Goal: Task Accomplishment & Management: Use online tool/utility

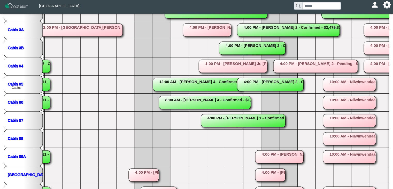
scroll to position [122, 0]
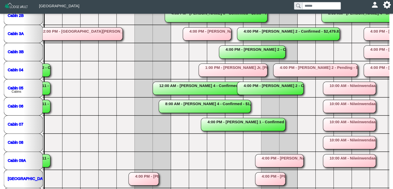
click at [274, 88] on rect at bounding box center [270, 88] width 66 height 13
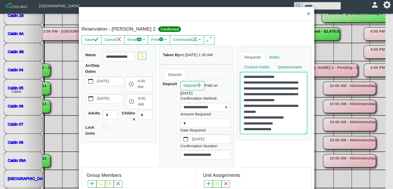
scroll to position [17, 0]
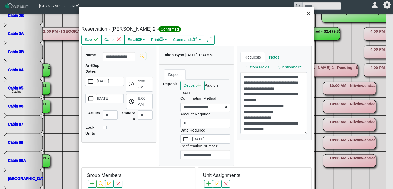
click at [304, 14] on button "×" at bounding box center [308, 14] width 11 height 14
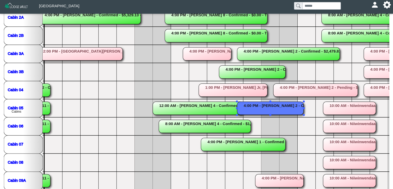
scroll to position [108, 0]
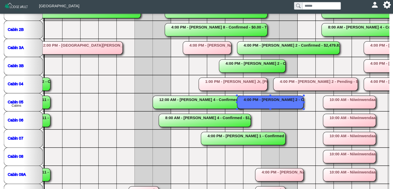
click at [198, 97] on rect at bounding box center [198, 102] width 90 height 13
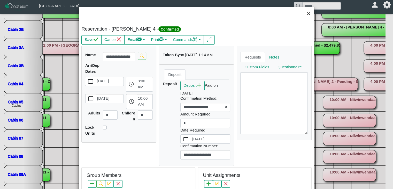
drag, startPoint x: 305, startPoint y: 15, endPoint x: 238, endPoint y: 0, distance: 68.2
click at [305, 15] on button "×" at bounding box center [308, 14] width 11 height 14
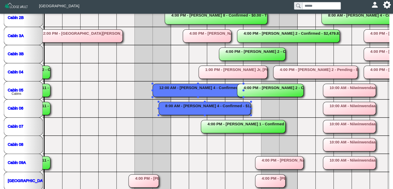
scroll to position [123, 0]
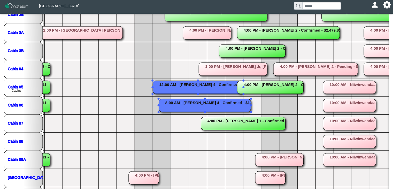
click at [186, 84] on rect at bounding box center [198, 87] width 90 height 13
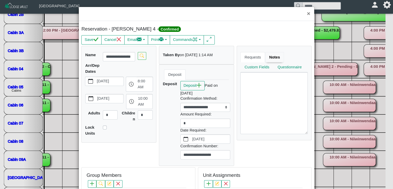
click at [265, 57] on link "Notes" at bounding box center [274, 57] width 19 height 10
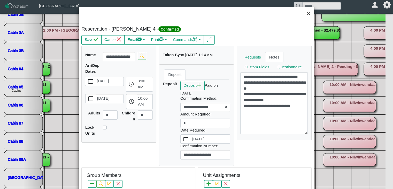
click at [303, 14] on button "×" at bounding box center [308, 14] width 11 height 14
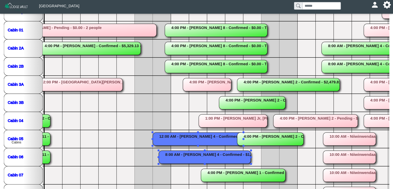
scroll to position [79, 0]
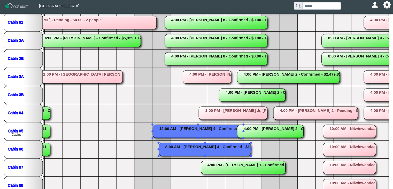
click at [181, 130] on rect at bounding box center [198, 130] width 90 height 13
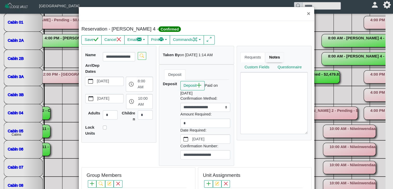
click at [272, 59] on link "Notes" at bounding box center [274, 57] width 19 height 10
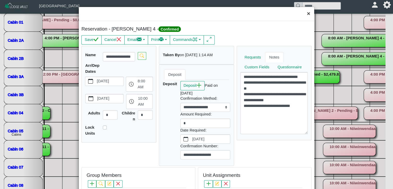
click at [303, 14] on button "×" at bounding box center [308, 14] width 11 height 14
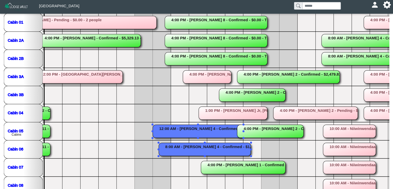
click at [190, 133] on rect at bounding box center [198, 130] width 90 height 13
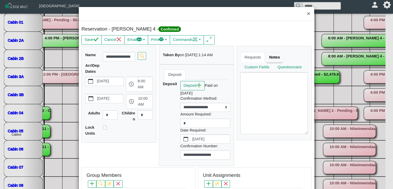
click at [268, 54] on link "Notes" at bounding box center [274, 57] width 19 height 10
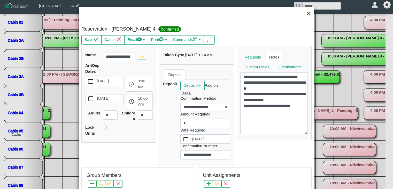
click at [304, 12] on button "×" at bounding box center [308, 14] width 11 height 14
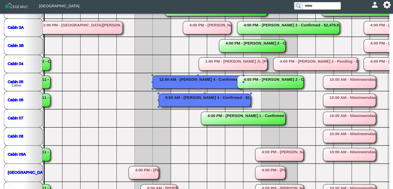
scroll to position [119, 0]
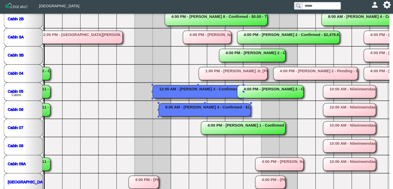
drag, startPoint x: 393, startPoint y: 151, endPoint x: 389, endPoint y: 101, distance: 49.5
click at [393, 94] on div "Home Grid Reservations People Finance Configuration Templates Grid Unit Group A…" at bounding box center [196, 54] width 393 height 309
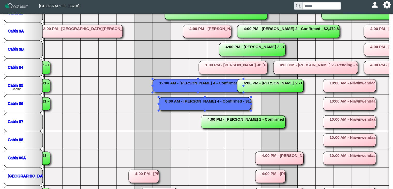
scroll to position [143, 0]
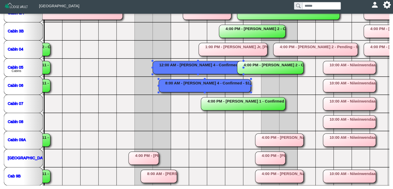
click at [172, 82] on rect at bounding box center [205, 85] width 92 height 13
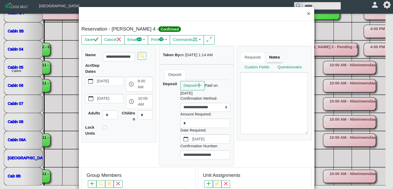
click at [269, 55] on link "Notes" at bounding box center [274, 57] width 19 height 10
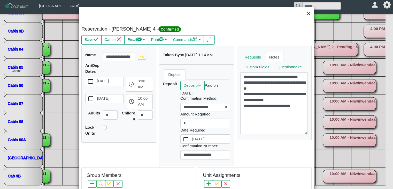
click at [304, 15] on button "×" at bounding box center [308, 14] width 11 height 14
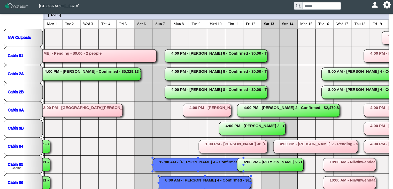
scroll to position [45, 0]
click at [199, 111] on rect at bounding box center [207, 110] width 48 height 13
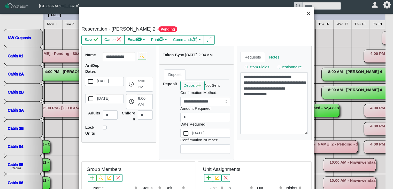
click at [304, 14] on button "×" at bounding box center [308, 14] width 11 height 14
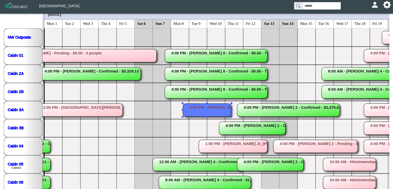
scroll to position [34, 0]
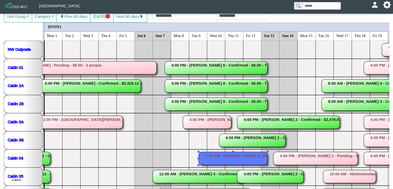
click at [215, 157] on rect at bounding box center [233, 158] width 68 height 13
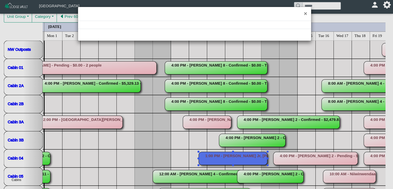
click at [226, 155] on div "×" at bounding box center [196, 94] width 393 height 189
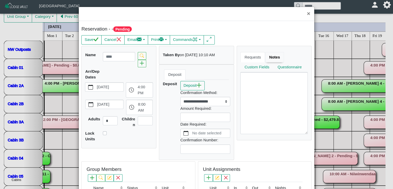
click at [271, 60] on link "Notes" at bounding box center [274, 57] width 19 height 10
click at [304, 15] on button "×" at bounding box center [308, 14] width 11 height 14
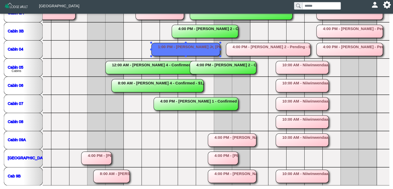
scroll to position [0, 400]
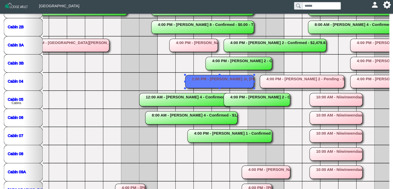
click at [219, 82] on rect at bounding box center [219, 81] width 68 height 13
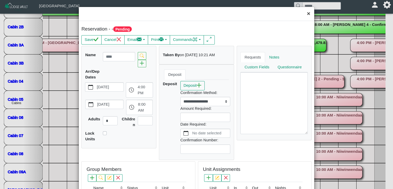
drag, startPoint x: 304, startPoint y: 14, endPoint x: 300, endPoint y: 15, distance: 4.7
click at [303, 14] on button "×" at bounding box center [308, 14] width 11 height 14
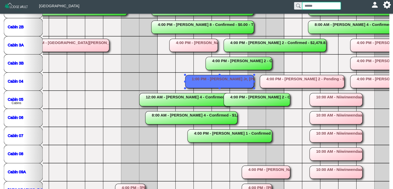
click at [320, 3] on input "search" at bounding box center [321, 5] width 38 height 7
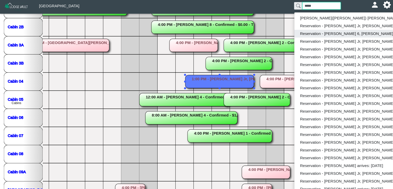
type input "*****"
